Goal: Find specific page/section: Locate item on page

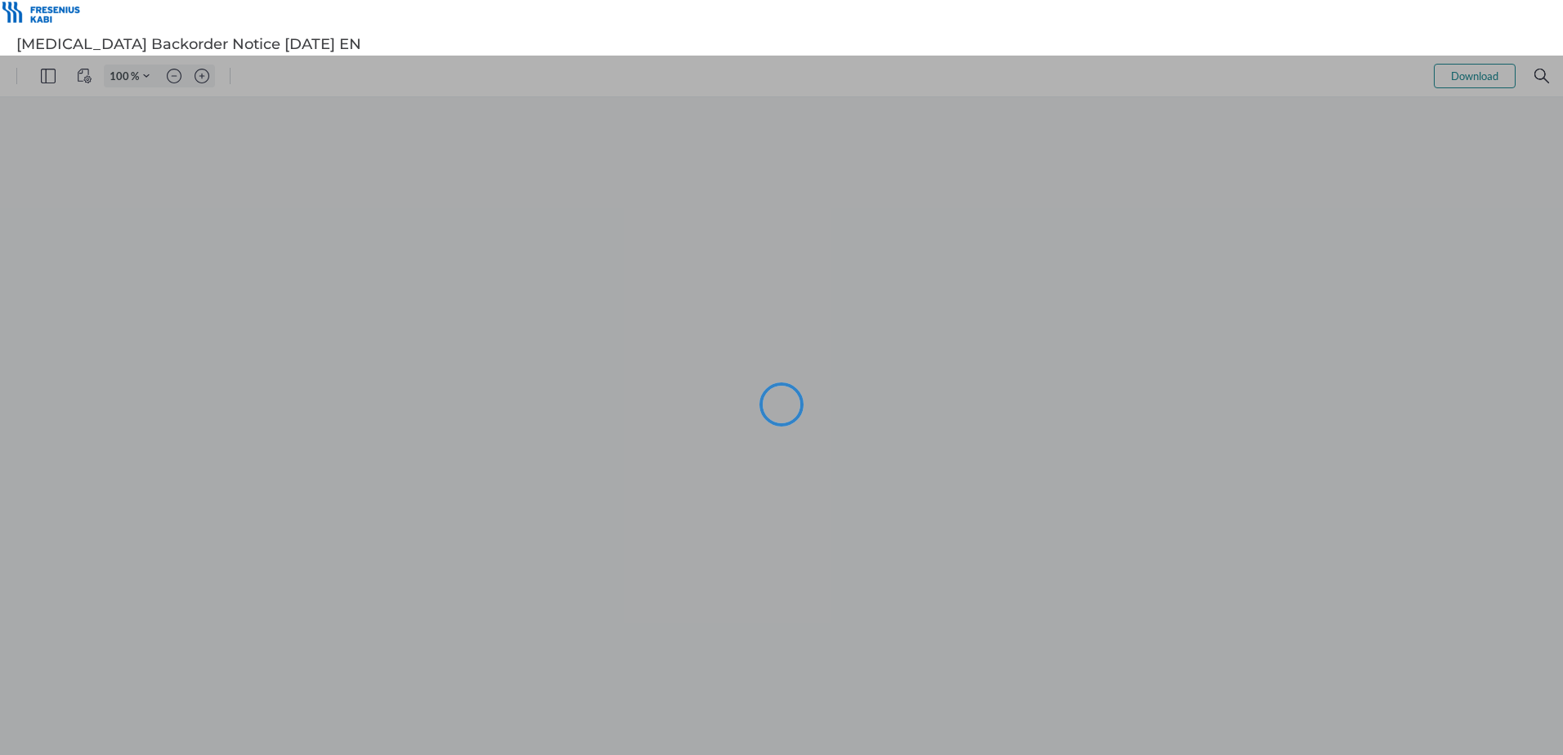
type input "101"
